Goal: Find contact information: Find contact information

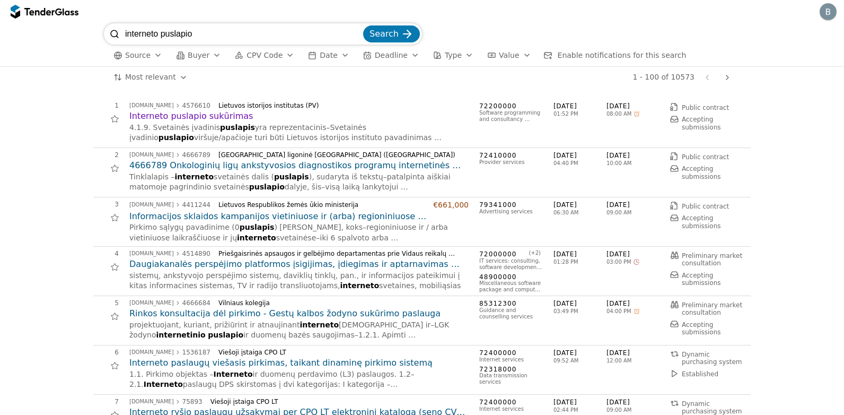
click at [156, 133] on span "viršuje/apačioje turi būti Lietuvos istorijos instituto pavadinimas logotipas. …" at bounding box center [285, 142] width 312 height 19
click at [136, 117] on h2 "Interneto puslapio sukūrimas" at bounding box center [298, 116] width 339 height 12
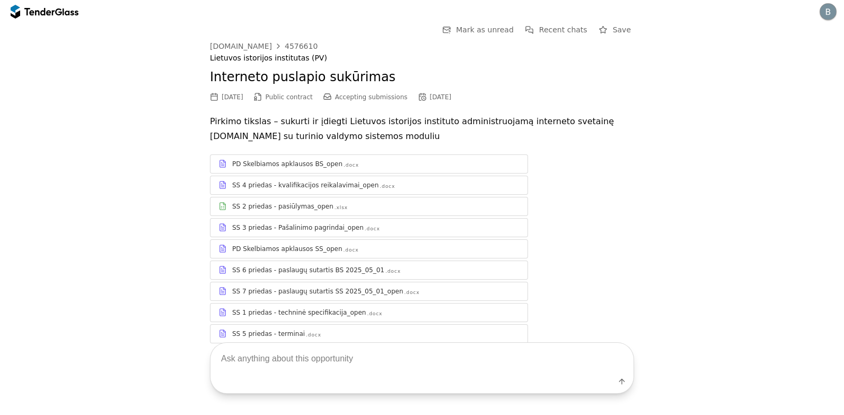
click at [254, 130] on p "Pirkimo tikslas – sukurti ir įdiegti Lietuvos istorijos instituto administruoja…" at bounding box center [422, 129] width 424 height 30
click at [246, 137] on p "Pirkimo tikslas – sukurti ir įdiegti Lietuvos istorijos instituto administruoja…" at bounding box center [422, 129] width 424 height 30
click at [271, 248] on div "PD Skelbiamos apklausos SS_open" at bounding box center [287, 248] width 110 height 8
